Goal: Browse casually

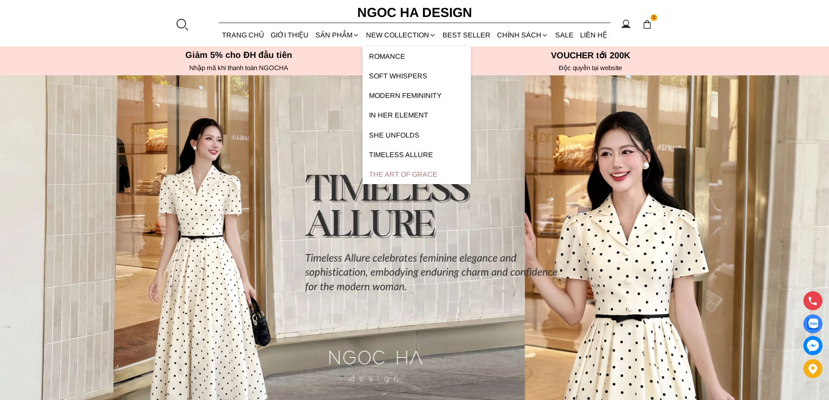
click at [416, 176] on link "The Art Of Grace" at bounding box center [416, 174] width 108 height 20
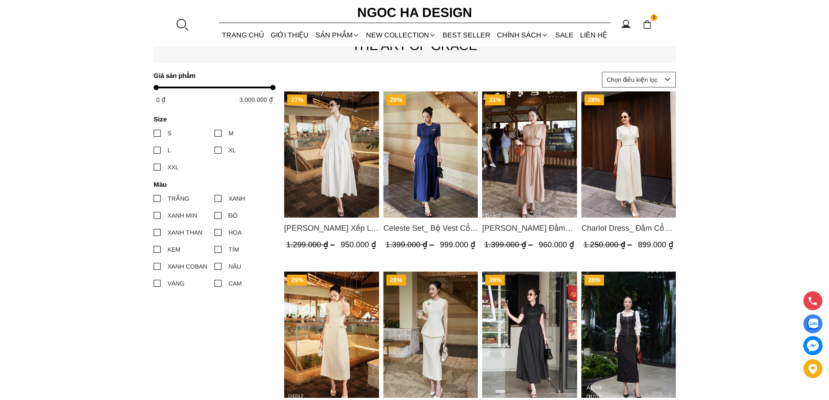
scroll to position [435, 0]
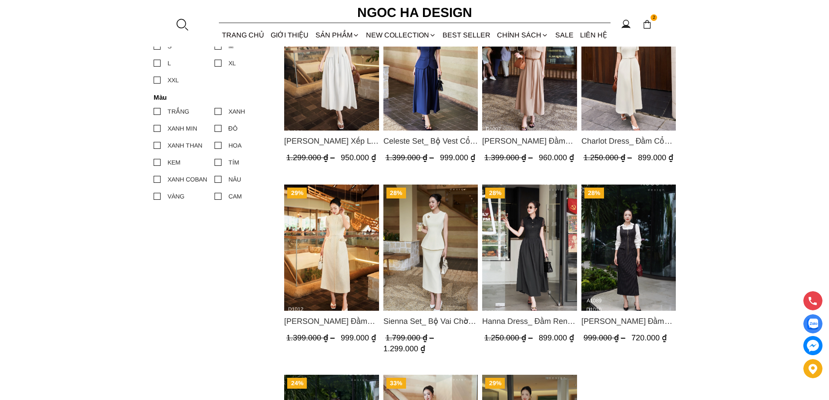
click at [297, 234] on img "Product image - Catherine Dress_ Đầm Ren Đính Hoa Túi Màu Kem D1012" at bounding box center [331, 248] width 95 height 126
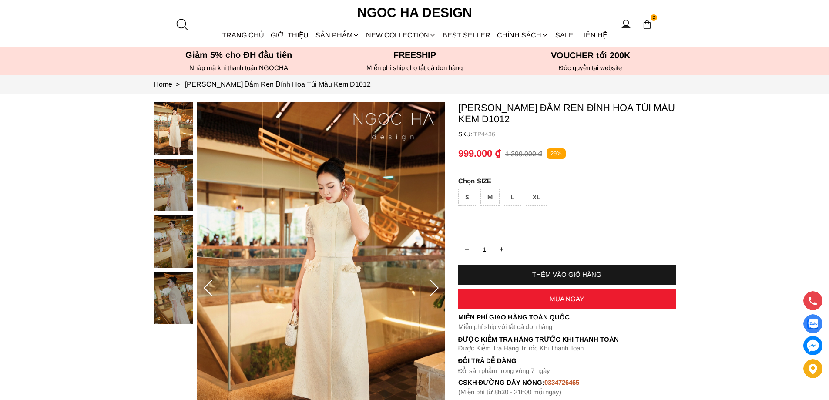
click at [178, 180] on img at bounding box center [173, 185] width 39 height 52
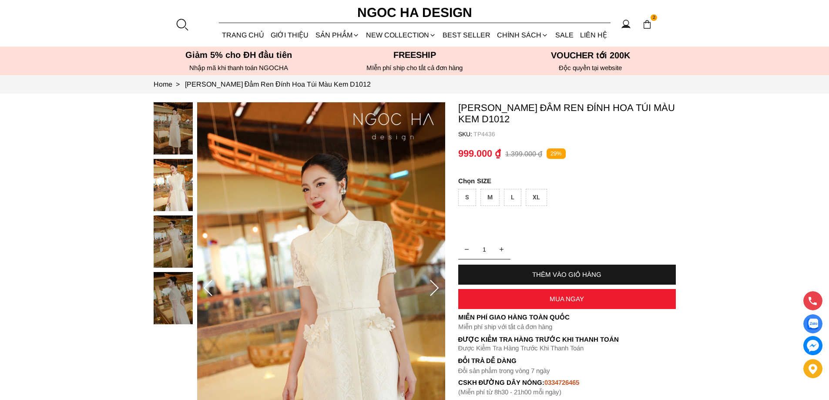
click at [168, 244] on img at bounding box center [173, 241] width 39 height 52
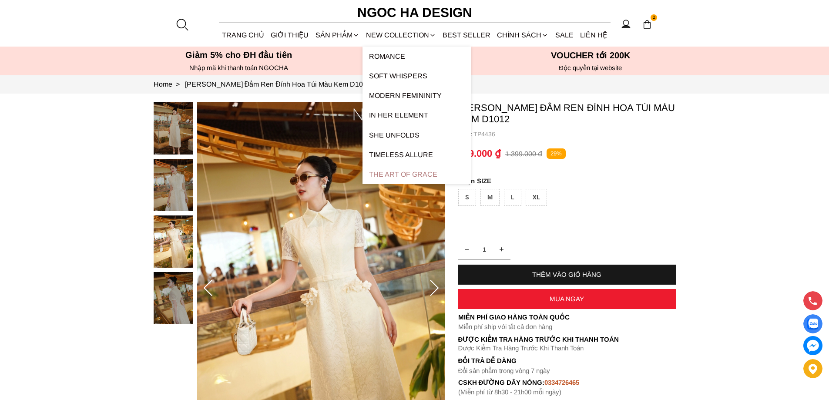
click at [395, 171] on link "The Art Of Grace" at bounding box center [416, 174] width 108 height 20
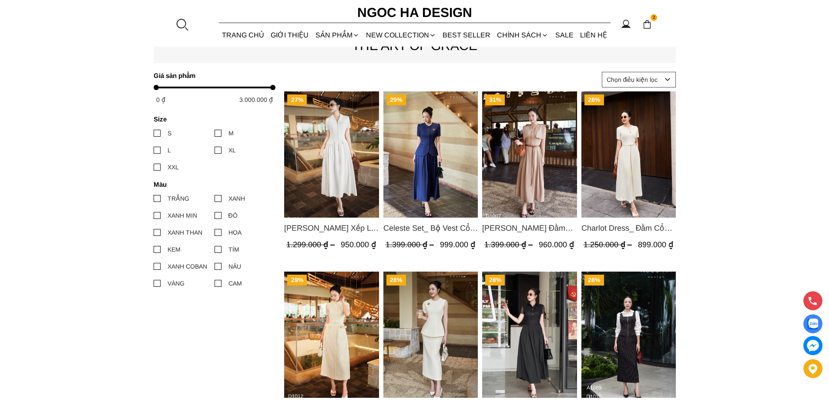
scroll to position [566, 0]
